Goal: Information Seeking & Learning: Learn about a topic

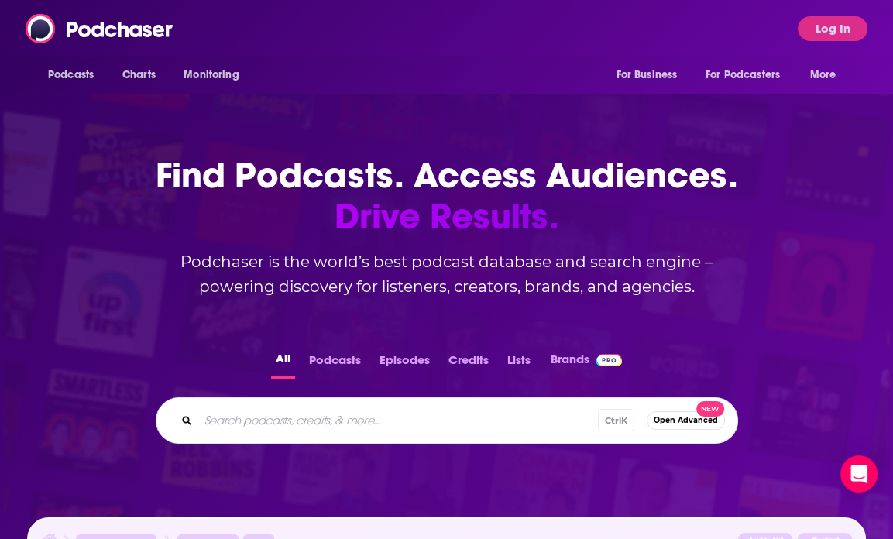
click at [363, 417] on input "Search podcasts, credits, & more..." at bounding box center [398, 420] width 400 height 25
click at [814, 17] on button "Log In" at bounding box center [832, 28] width 70 height 25
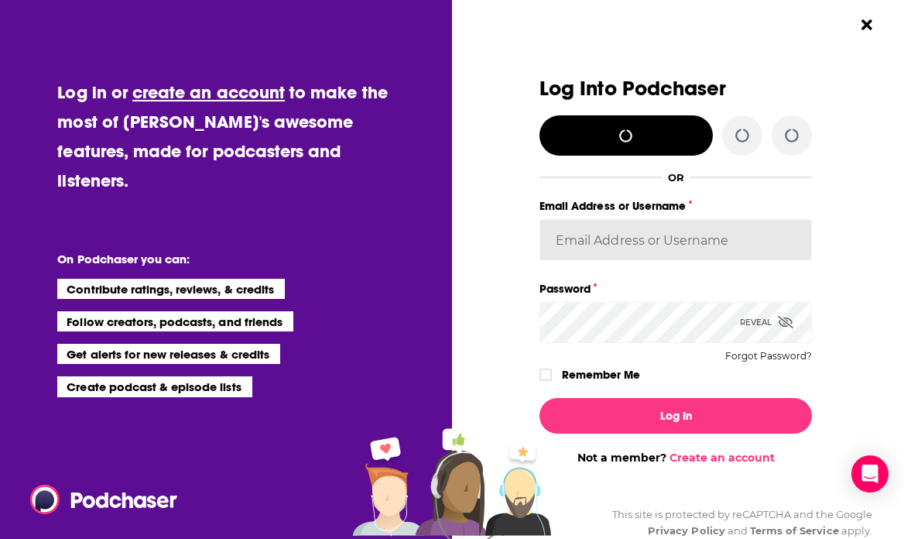
type input "kkneafsey"
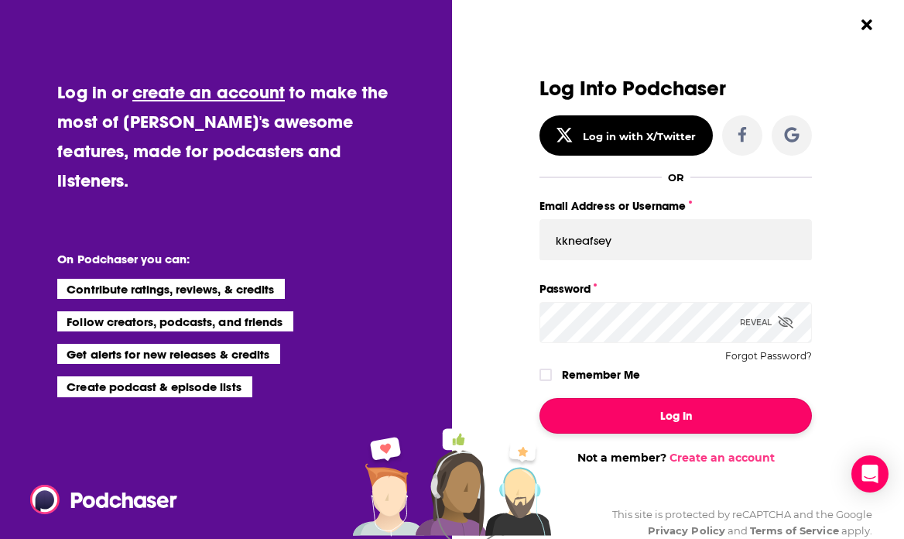
click at [626, 416] on button "Log In" at bounding box center [676, 416] width 273 height 36
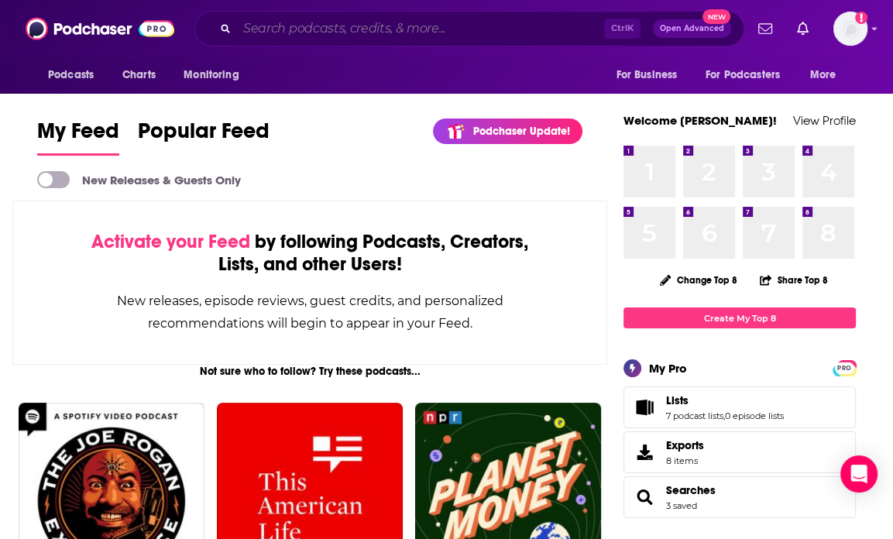
click at [434, 29] on input "Search podcasts, credits, & more..." at bounding box center [420, 28] width 367 height 25
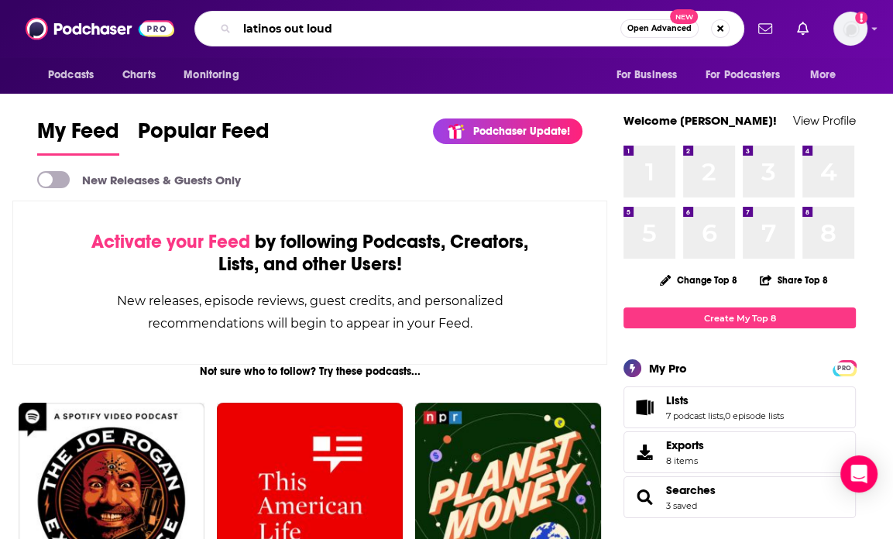
type input "latinos out loud"
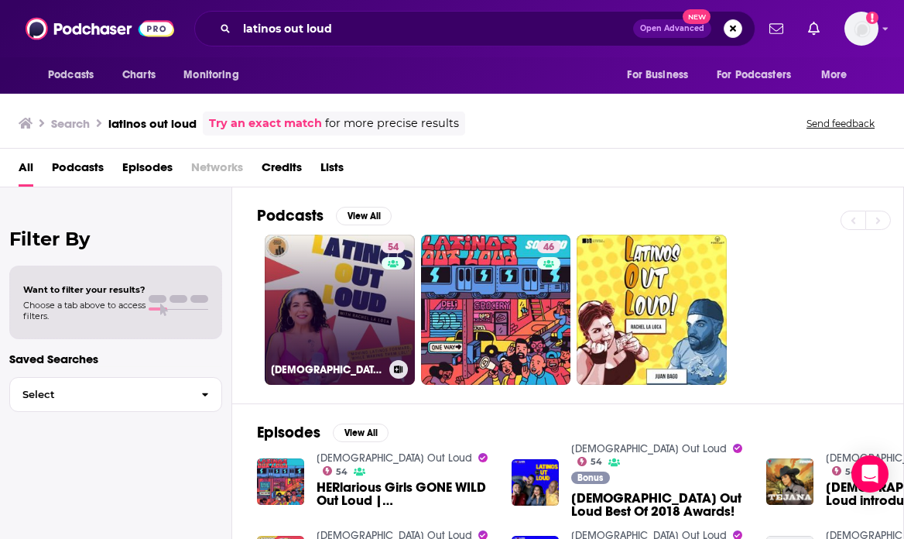
click at [324, 325] on link "54 [DEMOGRAPHIC_DATA] Out Loud" at bounding box center [340, 310] width 150 height 150
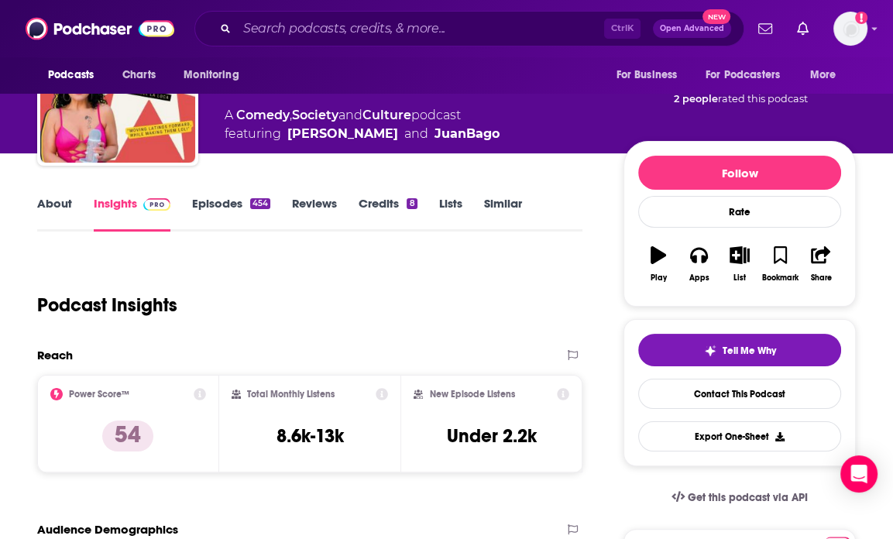
scroll to position [133, 0]
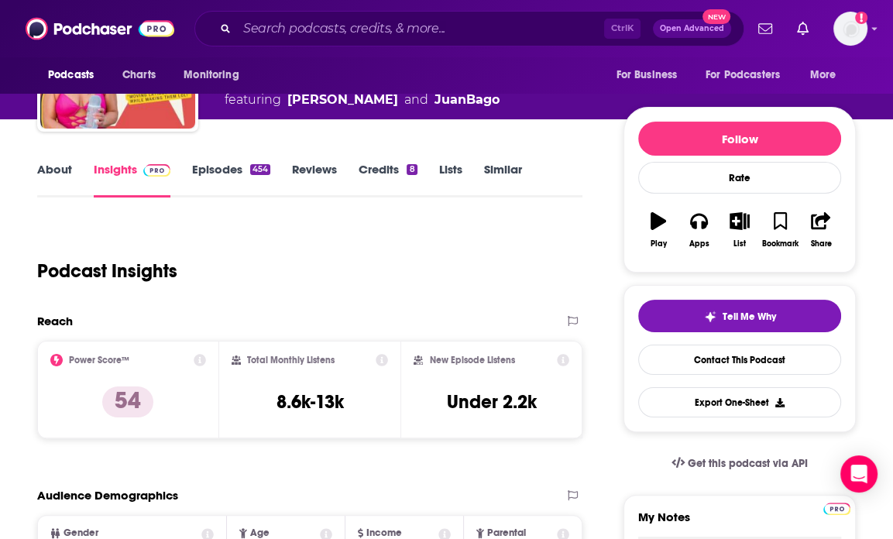
click at [221, 177] on link "Episodes 454" at bounding box center [231, 180] width 78 height 36
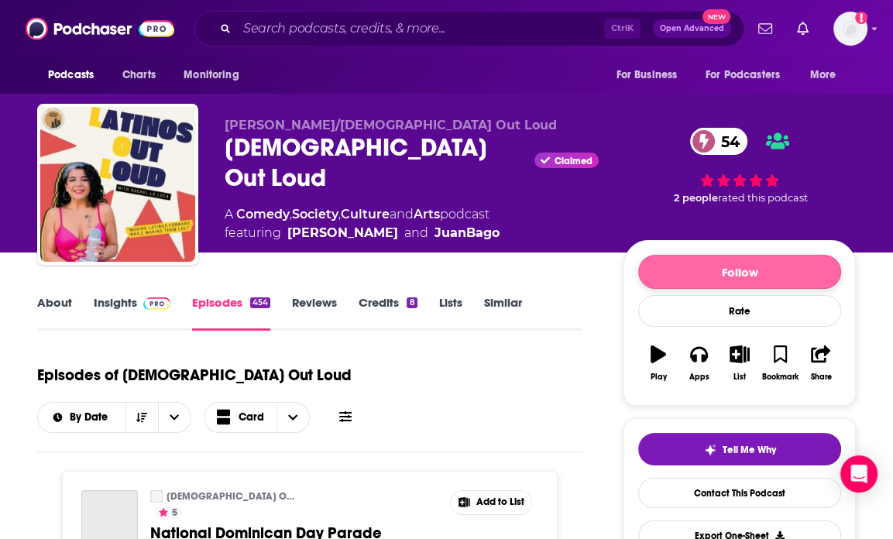
scroll to position [288, 0]
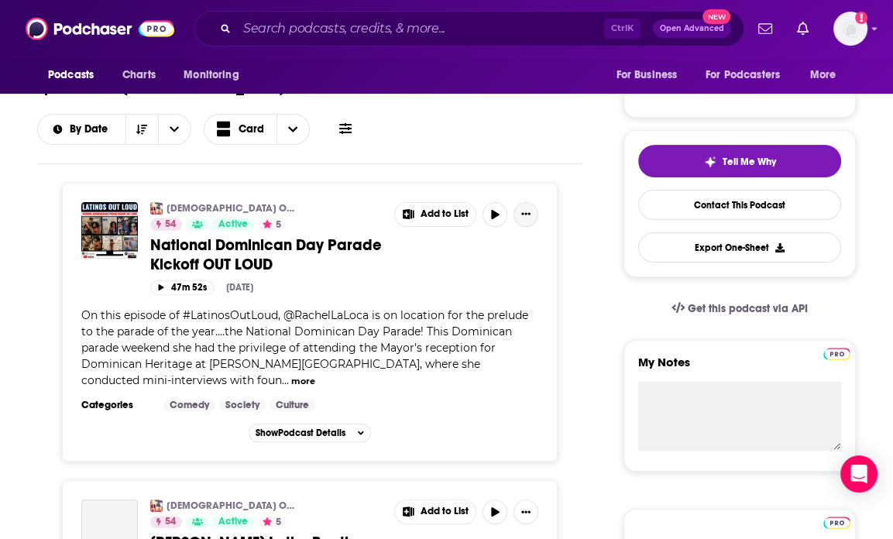
click at [516, 202] on button "Show More Button" at bounding box center [525, 214] width 25 height 25
click at [254, 307] on div "On this episode of #LatinosOutLoud, @RachelLaLoca is on location for the prelud…" at bounding box center [309, 347] width 457 height 81
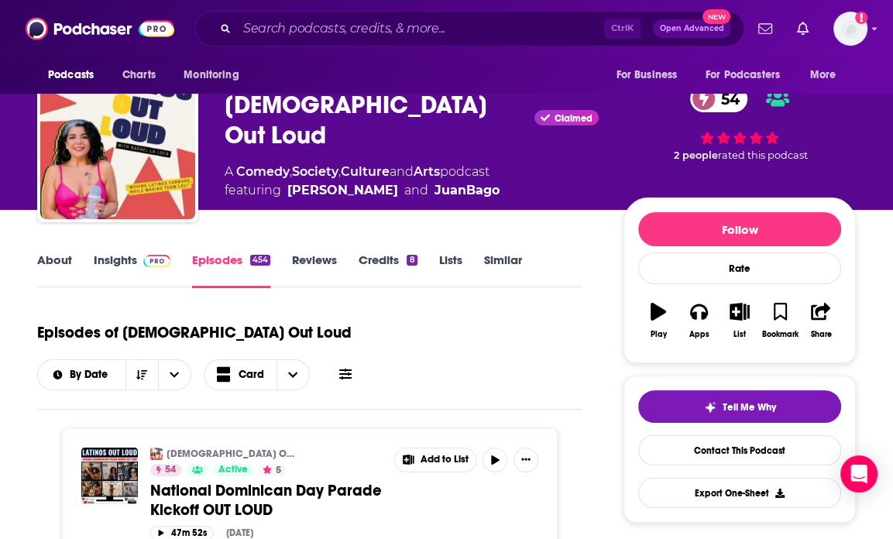
scroll to position [0, 0]
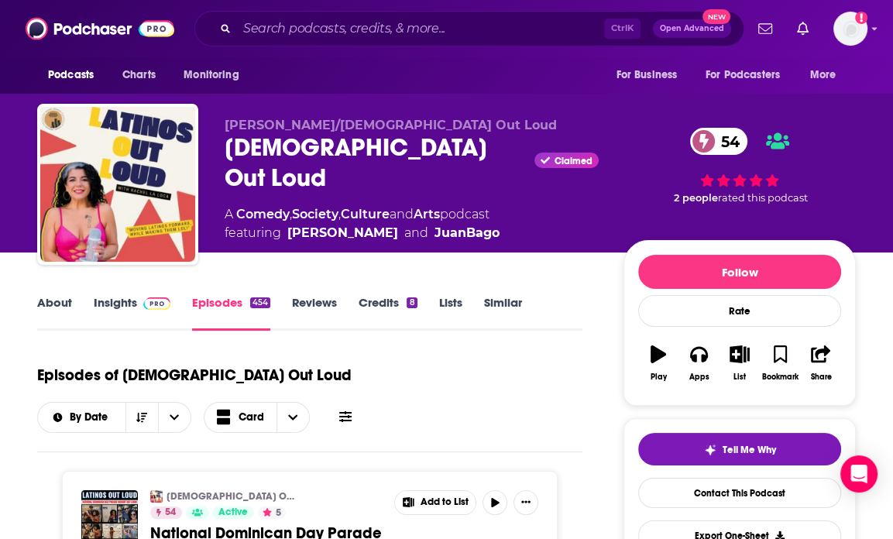
click at [46, 299] on link "About" at bounding box center [54, 313] width 35 height 36
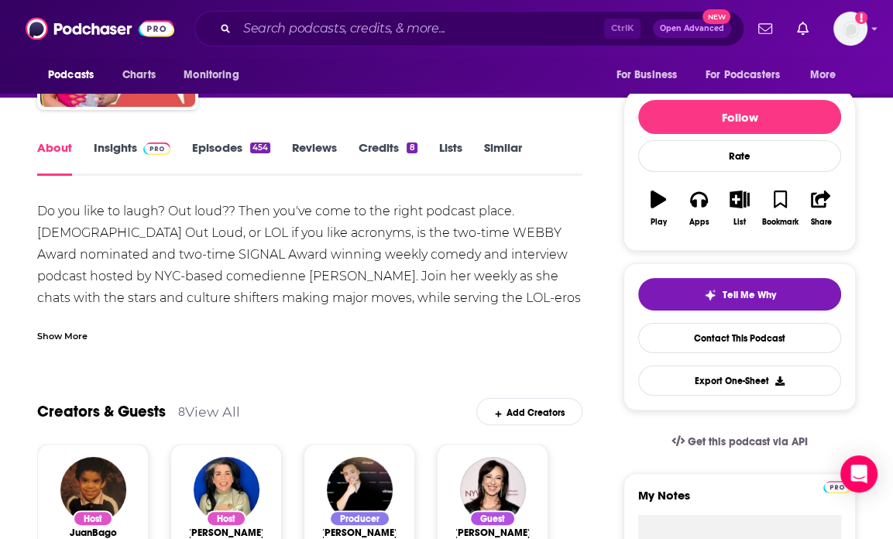
scroll to position [155, 0]
click at [77, 340] on div "Show More" at bounding box center [62, 334] width 50 height 15
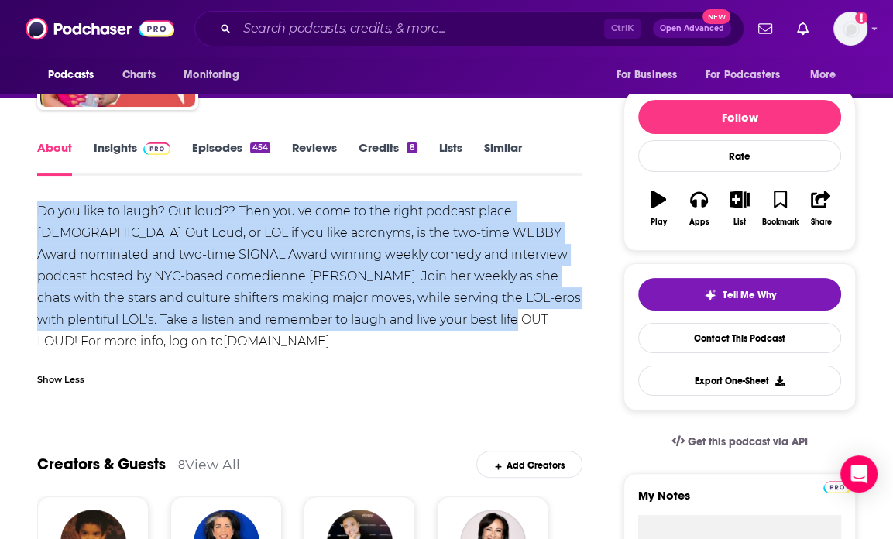
drag, startPoint x: 469, startPoint y: 318, endPoint x: 13, endPoint y: 210, distance: 468.7
copy div "Do you like to laugh? Out loud?? Then you've come to the right podcast place. […"
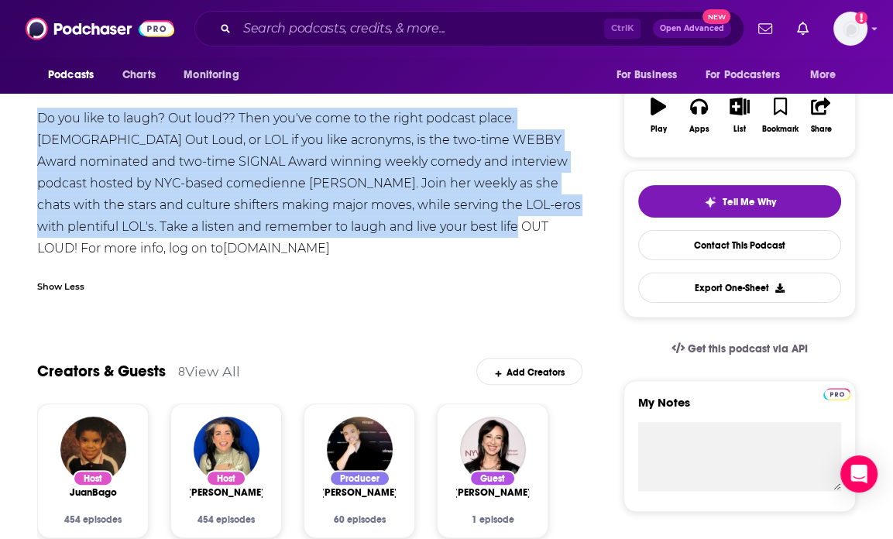
scroll to position [0, 0]
